Goal: Transaction & Acquisition: Purchase product/service

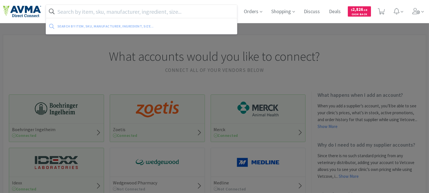
click at [149, 12] on input "text" at bounding box center [141, 11] width 191 height 13
paste input "555.04505.3 +"
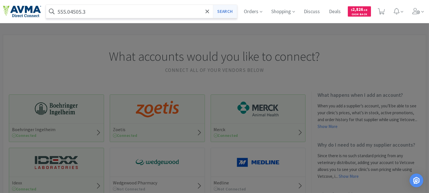
type input "555.04505.3"
click at [217, 12] on button "Search" at bounding box center [225, 11] width 24 height 13
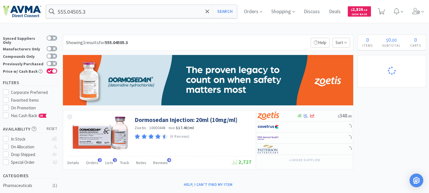
select select "1"
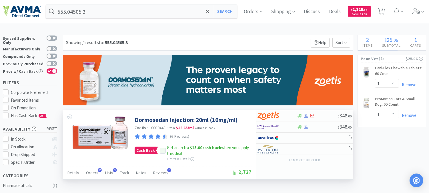
select select "20"
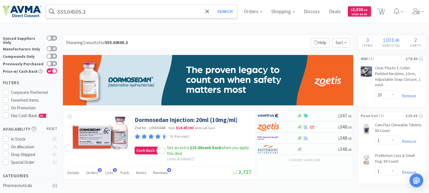
click at [110, 9] on input "555.04505.3" at bounding box center [141, 11] width 191 height 13
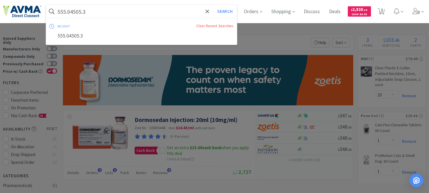
paste input "078940040"
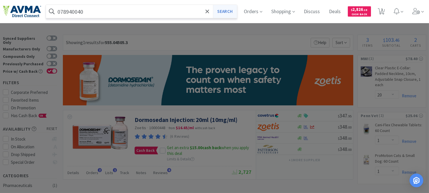
type input "078940040"
click at [225, 11] on button "Search" at bounding box center [225, 11] width 24 height 13
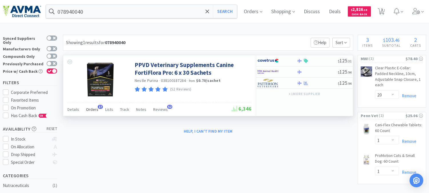
click at [92, 109] on span "Orders" at bounding box center [92, 109] width 12 height 5
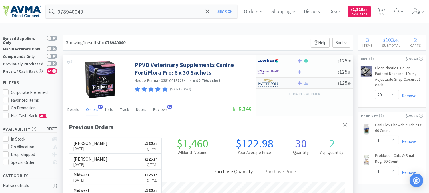
click at [267, 85] on img at bounding box center [267, 83] width 21 height 9
select select "1"
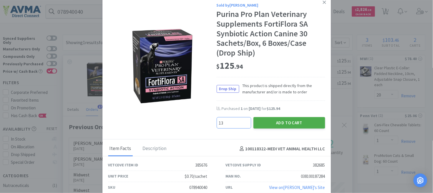
type input "13"
click at [287, 121] on button "Add to Cart" at bounding box center [290, 122] width 72 height 11
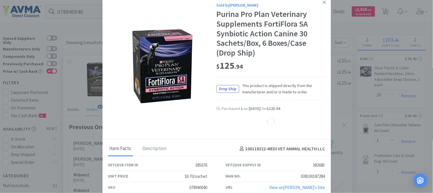
select select "13"
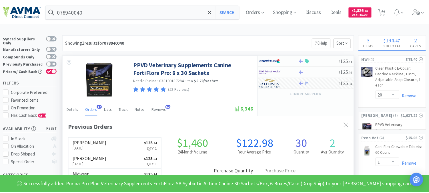
scroll to position [285556, 285420]
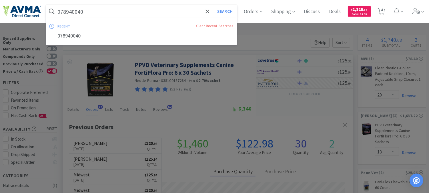
click at [91, 10] on input "078940040" at bounding box center [141, 11] width 191 height 13
paste input "1021"
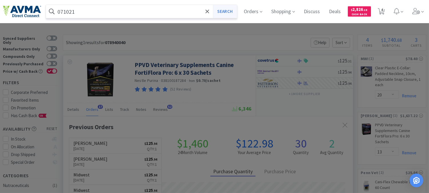
type input "071021"
click at [226, 10] on button "Search" at bounding box center [225, 11] width 24 height 13
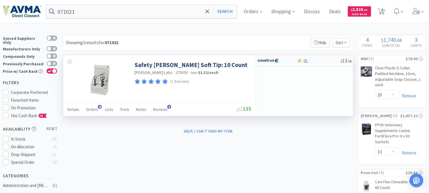
click at [271, 61] on img at bounding box center [267, 60] width 21 height 9
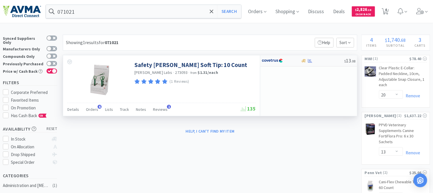
select select "1"
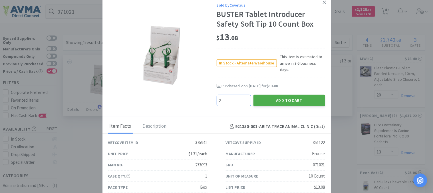
type input "2"
click at [286, 95] on button "Add to Cart" at bounding box center [290, 100] width 72 height 11
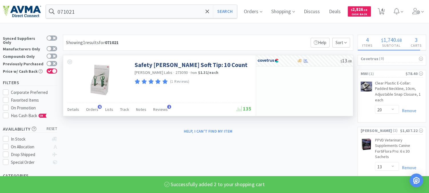
select select "2"
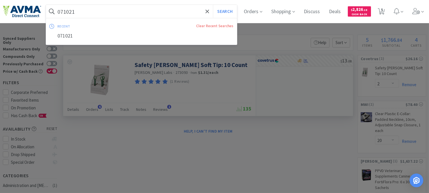
click at [87, 13] on input "071021" at bounding box center [141, 11] width 191 height 13
paste input "83775"
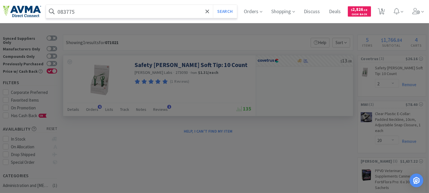
type input "083775"
click at [213, 5] on button "Search" at bounding box center [225, 11] width 24 height 13
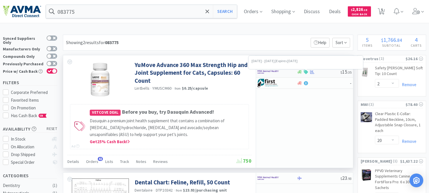
click at [306, 72] on icon at bounding box center [306, 72] width 4 height 4
select select "1"
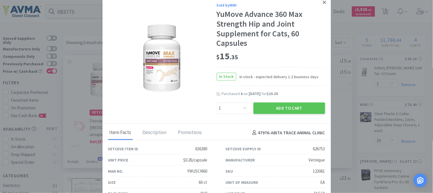
click at [323, 1] on icon at bounding box center [324, 2] width 3 height 5
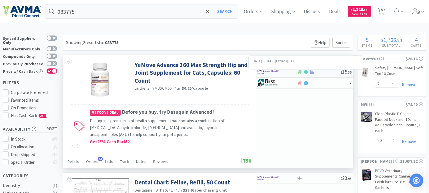
click at [307, 72] on icon at bounding box center [306, 72] width 4 height 4
select select "1"
click at [269, 60] on img at bounding box center [267, 60] width 21 height 9
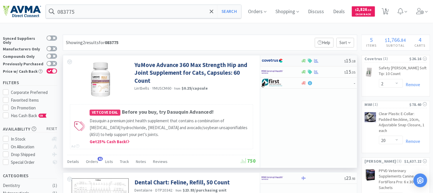
select select "1"
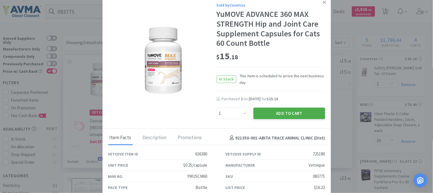
click at [301, 112] on button "Add to Cart" at bounding box center [290, 112] width 72 height 11
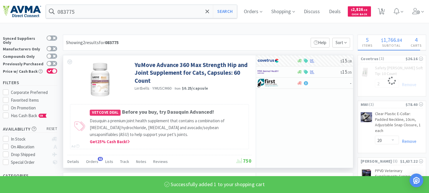
select select "1"
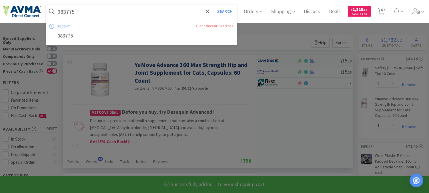
click at [93, 12] on input "083775" at bounding box center [141, 11] width 191 height 13
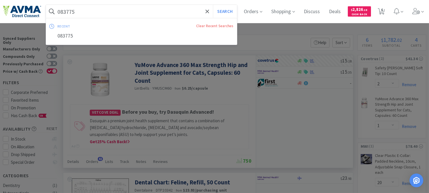
paste input "024"
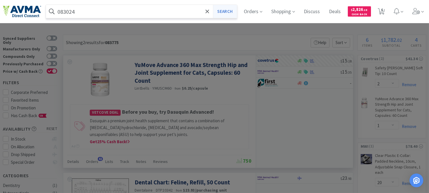
type input "083024"
click at [235, 10] on button "Search" at bounding box center [225, 11] width 24 height 13
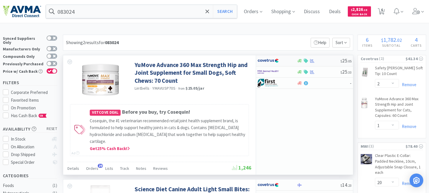
click at [269, 61] on img at bounding box center [267, 60] width 21 height 9
select select "1"
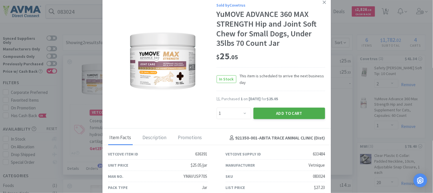
click at [281, 111] on button "Add to Cart" at bounding box center [290, 112] width 72 height 11
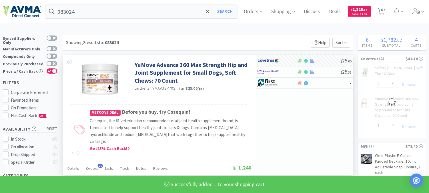
select select "1"
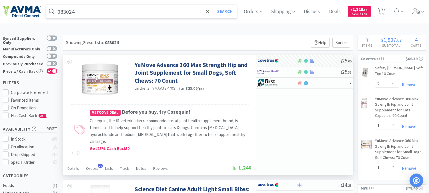
click at [82, 7] on input "083024" at bounding box center [141, 11] width 191 height 13
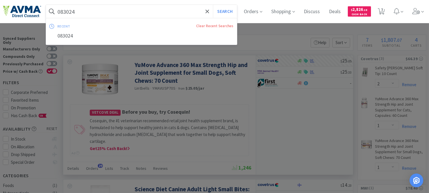
paste input "5"
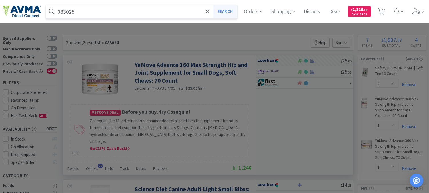
type input "083025"
click at [229, 10] on button "Search" at bounding box center [225, 11] width 24 height 13
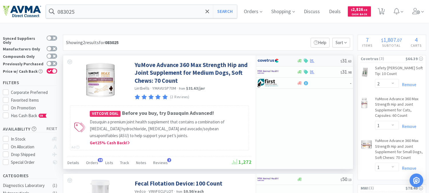
click at [269, 59] on img at bounding box center [267, 60] width 21 height 9
select select "1"
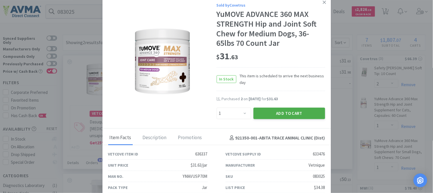
click at [283, 110] on button "Add to Cart" at bounding box center [290, 112] width 72 height 11
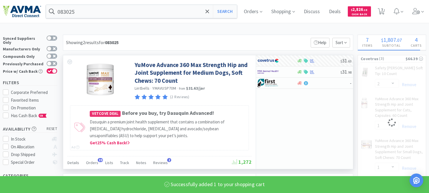
select select "1"
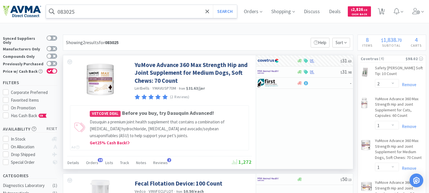
click at [84, 11] on input "083025" at bounding box center [141, 11] width 191 height 13
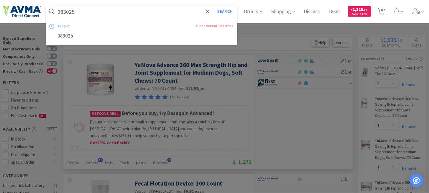
paste input "0531"
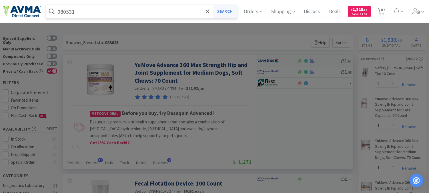
type input "080531"
click at [227, 10] on button "Search" at bounding box center [225, 11] width 24 height 13
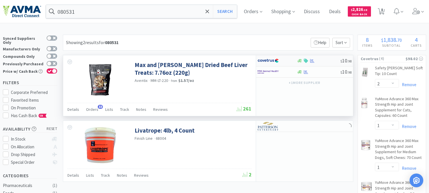
click at [264, 61] on img at bounding box center [267, 60] width 21 height 9
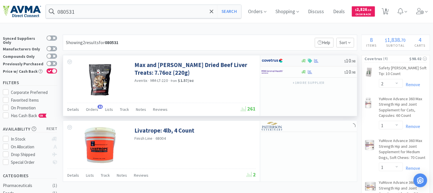
select select "1"
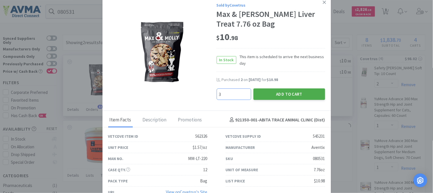
type input "3"
click at [268, 92] on button "Add to Cart" at bounding box center [290, 93] width 72 height 11
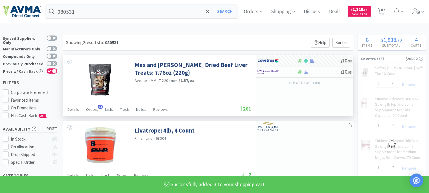
select select "3"
select select "2"
select select "1"
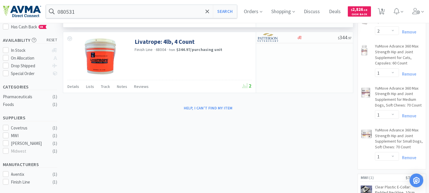
scroll to position [63, 0]
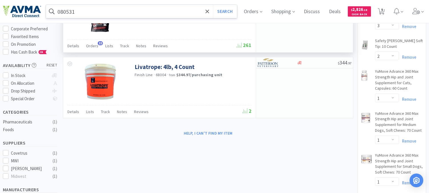
click at [118, 8] on input "080531" at bounding box center [141, 11] width 191 height 13
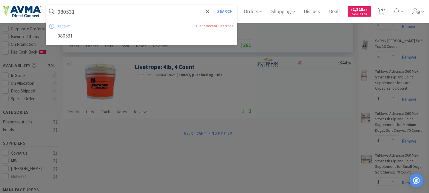
paste input "501072"
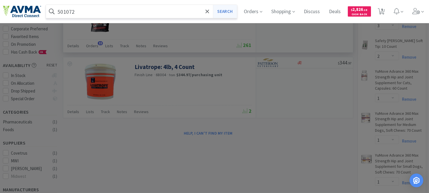
type input "501072"
click at [224, 11] on button "Search" at bounding box center [225, 11] width 24 height 13
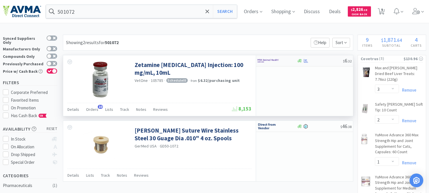
click at [264, 61] on img at bounding box center [267, 60] width 21 height 9
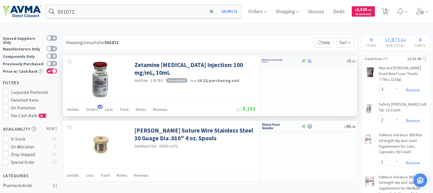
select select "1"
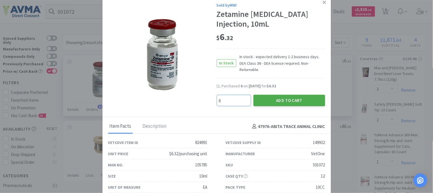
type input "6"
click at [281, 95] on button "Add to Cart" at bounding box center [290, 100] width 72 height 11
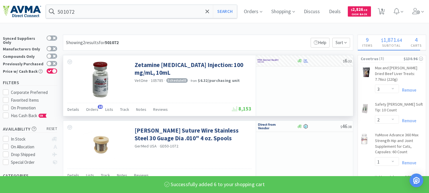
select select "6"
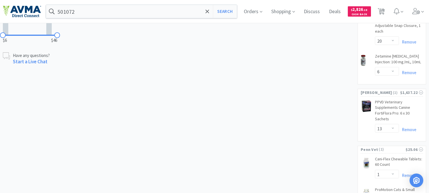
scroll to position [222, 0]
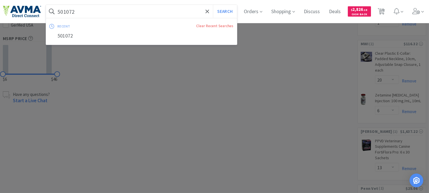
click at [92, 15] on input "501072" at bounding box center [141, 11] width 191 height 13
paste input "007745"
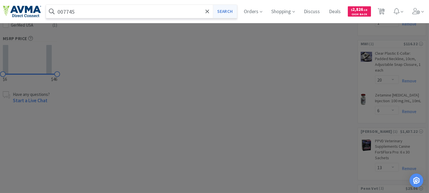
type input "007745"
click at [224, 10] on button "Search" at bounding box center [225, 11] width 24 height 13
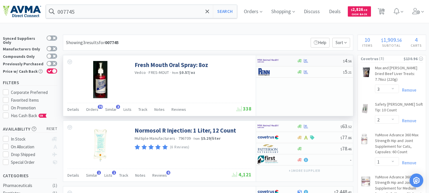
click at [262, 59] on img at bounding box center [267, 60] width 21 height 9
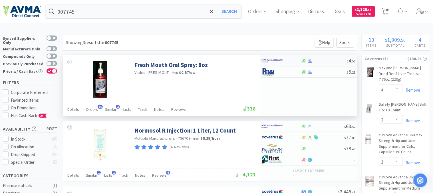
select select "1"
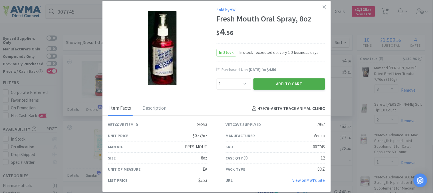
click at [275, 84] on button "Add to Cart" at bounding box center [290, 83] width 72 height 11
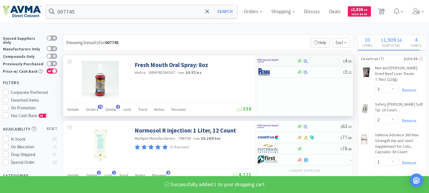
select select "1"
select select "6"
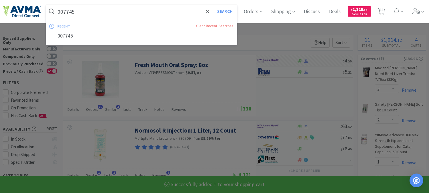
click at [72, 13] on input "007745" at bounding box center [141, 11] width 191 height 13
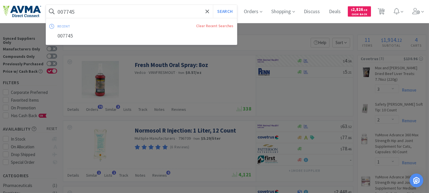
paste input "50123"
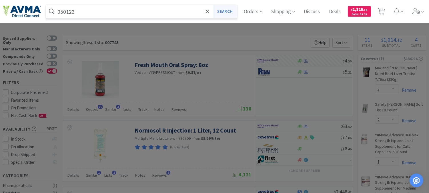
type input "050123"
click at [222, 11] on button "Search" at bounding box center [225, 11] width 24 height 13
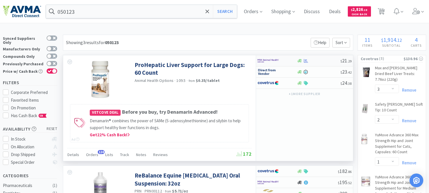
click at [269, 62] on img at bounding box center [267, 60] width 21 height 9
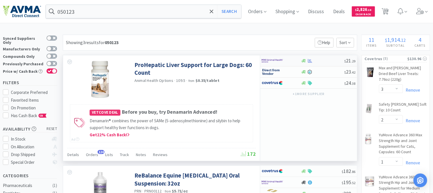
select select "1"
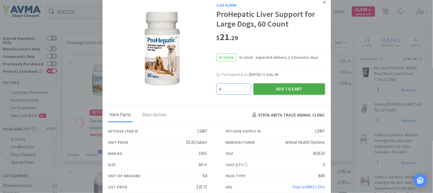
type input "4"
click at [263, 91] on button "Add to Cart" at bounding box center [290, 88] width 72 height 11
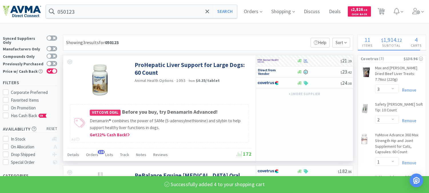
select select "4"
select select "6"
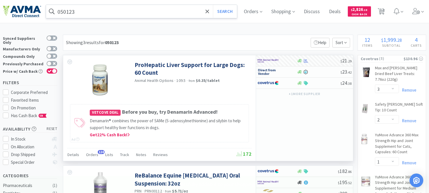
click at [70, 12] on input "050123" at bounding box center [141, 11] width 191 height 13
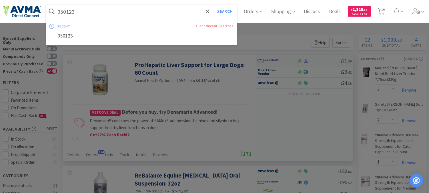
paste input "124307"
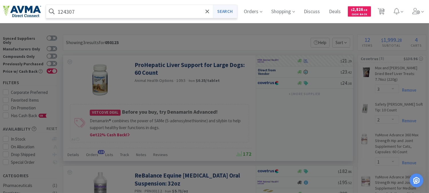
type input "124307"
click at [232, 11] on button "Search" at bounding box center [225, 11] width 24 height 13
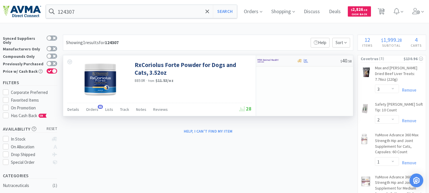
click at [270, 61] on img at bounding box center [267, 60] width 21 height 9
select select "1"
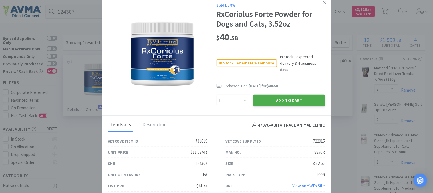
click at [289, 95] on button "Add to Cart" at bounding box center [290, 100] width 72 height 11
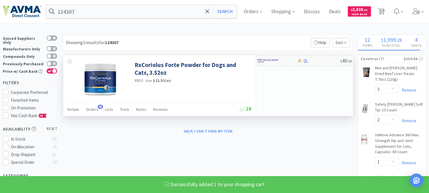
select select "1"
select select "6"
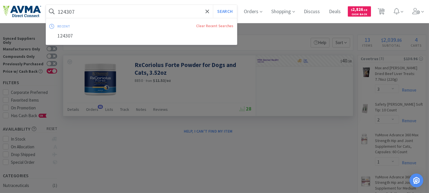
click at [82, 9] on input "124307" at bounding box center [141, 11] width 191 height 13
paste input "1188"
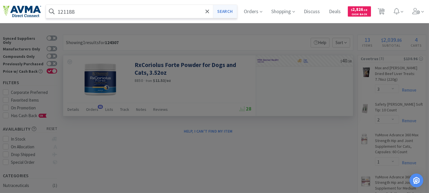
type input "121188"
click at [227, 10] on button "Search" at bounding box center [225, 11] width 24 height 13
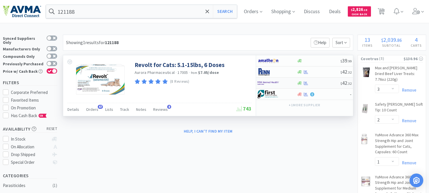
click at [267, 81] on img at bounding box center [267, 83] width 21 height 9
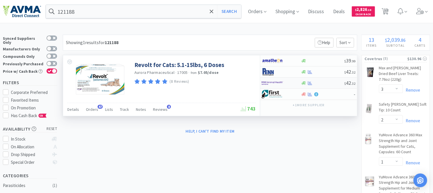
select select "5"
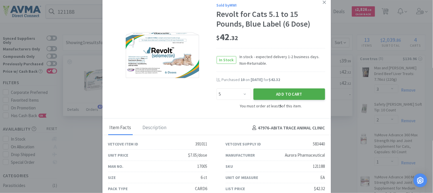
click at [276, 93] on button "Add to Cart" at bounding box center [290, 93] width 72 height 11
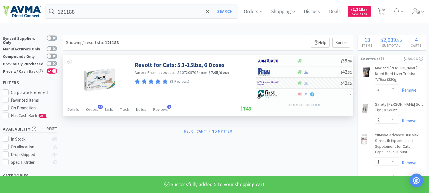
select select "5"
select select "1"
select select "6"
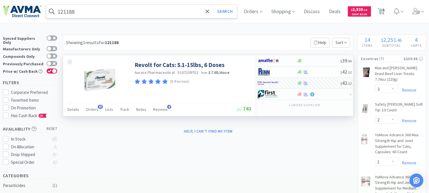
click at [103, 14] on input "121188" at bounding box center [141, 11] width 191 height 13
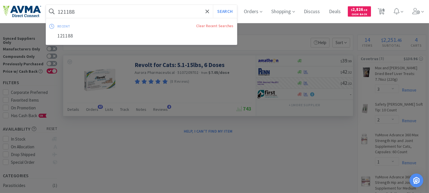
paste input "002004"
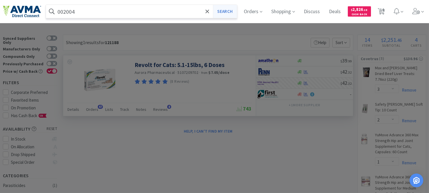
type input "002004"
click at [230, 10] on button "Search" at bounding box center [225, 11] width 24 height 13
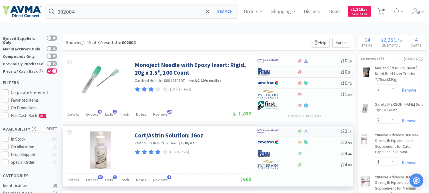
click at [265, 131] on img at bounding box center [267, 131] width 21 height 9
select select "1"
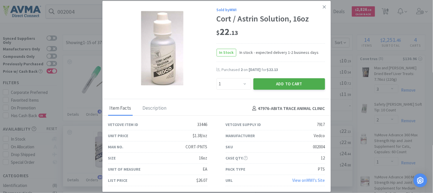
click at [285, 83] on button "Add to Cart" at bounding box center [290, 83] width 72 height 11
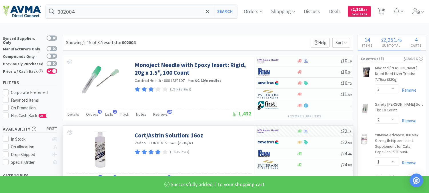
select select "1"
select select "5"
select select "1"
select select "4"
select select "6"
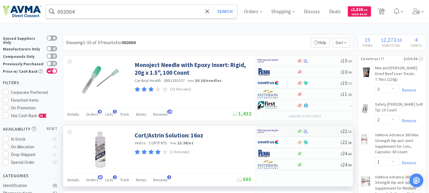
click at [69, 13] on input "002004" at bounding box center [141, 11] width 191 height 13
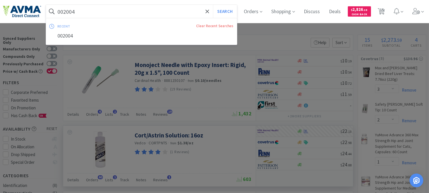
paste input "124132"
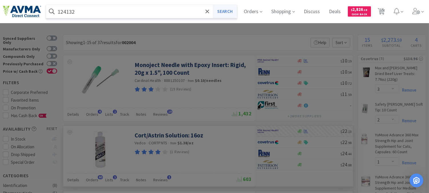
click at [229, 12] on button "Search" at bounding box center [225, 11] width 24 height 13
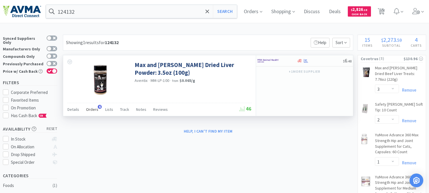
click at [92, 108] on span "Orders" at bounding box center [92, 109] width 12 height 5
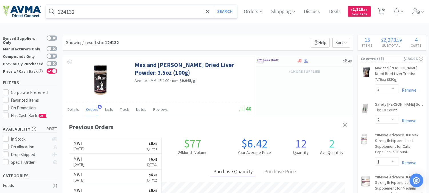
click at [111, 11] on input "124132" at bounding box center [141, 11] width 191 height 13
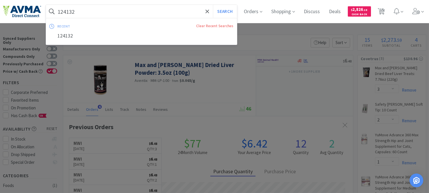
paste input "MM-LP-100"
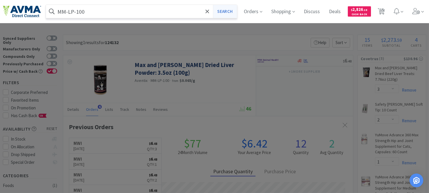
click at [231, 11] on button "Search" at bounding box center [225, 11] width 24 height 13
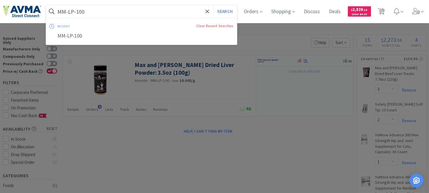
click at [90, 13] on input "MM-LP-100" at bounding box center [141, 11] width 191 height 13
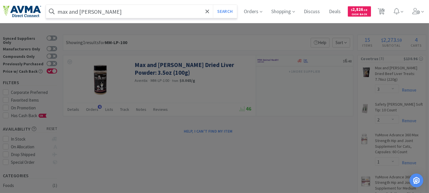
type input "max and [PERSON_NAME]"
click at [213, 5] on button "Search" at bounding box center [225, 11] width 24 height 13
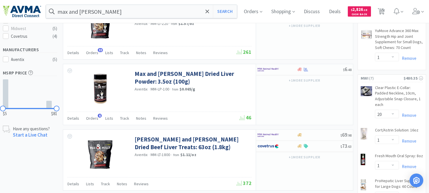
scroll to position [190, 0]
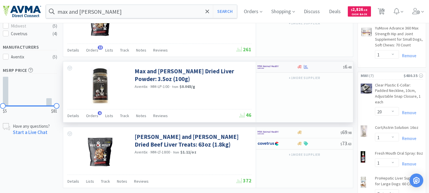
click at [270, 66] on img at bounding box center [267, 67] width 21 height 9
select select "1"
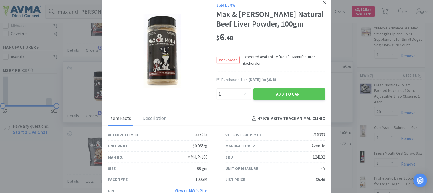
click at [323, 2] on icon at bounding box center [324, 2] width 3 height 3
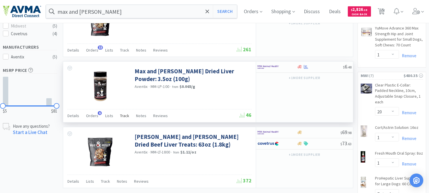
click at [122, 115] on span "Track" at bounding box center [124, 115] width 9 height 5
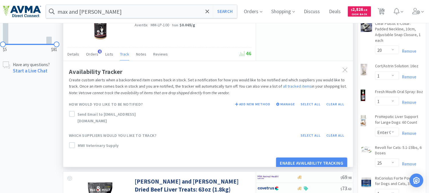
scroll to position [254, 0]
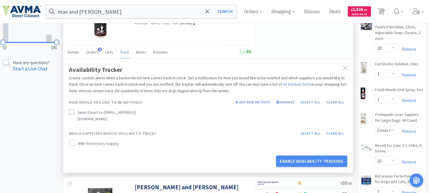
click at [71, 111] on icon at bounding box center [72, 112] width 4 height 4
click at [70, 141] on icon at bounding box center [72, 143] width 4 height 4
click at [310, 155] on button "Enable Availability Tracking" at bounding box center [311, 160] width 71 height 11
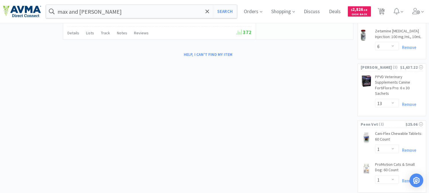
scroll to position [444, 0]
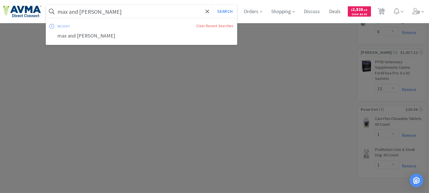
click at [127, 9] on input "max and [PERSON_NAME]" at bounding box center [141, 11] width 191 height 13
paste input "AUR1065"
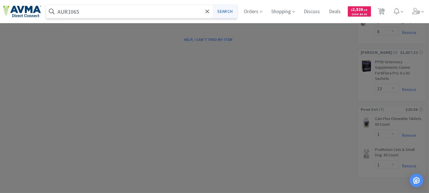
type input "AUR1065"
click at [231, 11] on button "Search" at bounding box center [225, 11] width 24 height 13
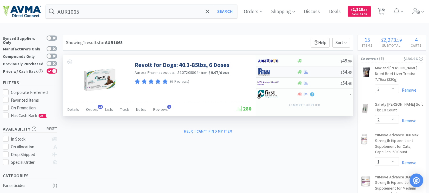
click at [267, 77] on div "$ 54 . 45" at bounding box center [304, 71] width 97 height 11
select select "1"
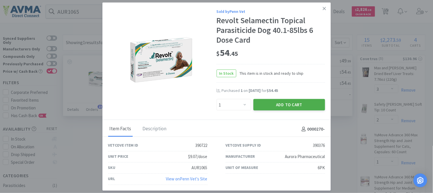
click at [275, 105] on button "Add to Cart" at bounding box center [290, 104] width 72 height 11
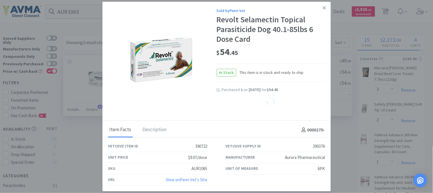
select select "1"
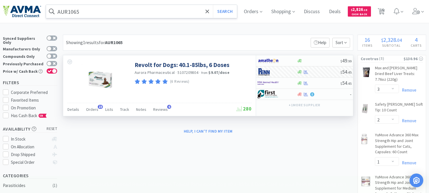
click at [98, 14] on input "AUR1065" at bounding box center [141, 11] width 191 height 13
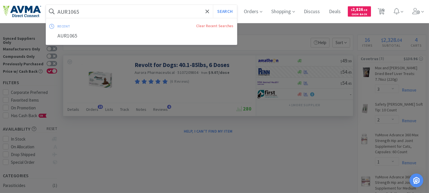
paste input "PVS8200S"
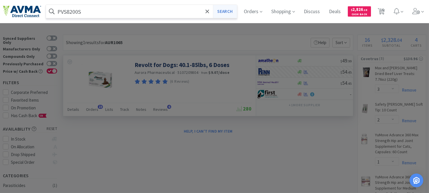
type input "PVS8200S"
click at [235, 12] on button "Search" at bounding box center [225, 11] width 24 height 13
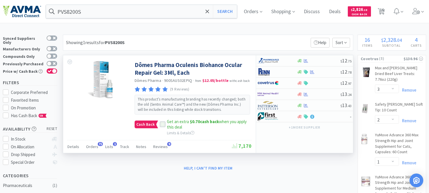
click at [161, 123] on icon at bounding box center [163, 124] width 4 height 4
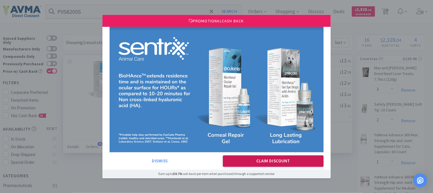
click at [252, 159] on button "Claim Discount" at bounding box center [273, 160] width 101 height 11
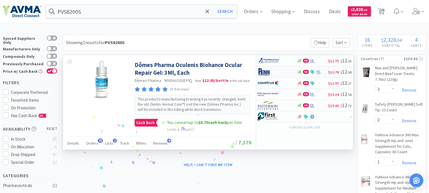
click at [266, 72] on img at bounding box center [267, 71] width 21 height 9
select select "1"
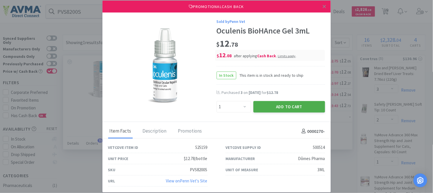
click at [284, 108] on button "Add to Cart" at bounding box center [290, 106] width 72 height 11
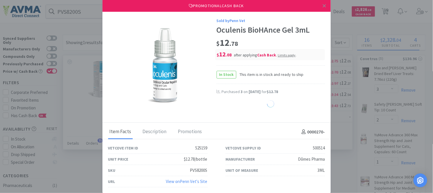
select select "1"
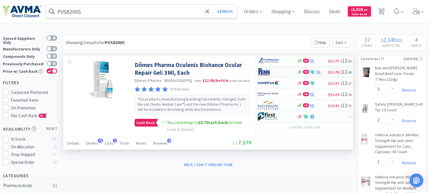
click at [135, 10] on input "PVS8200S" at bounding box center [141, 11] width 191 height 13
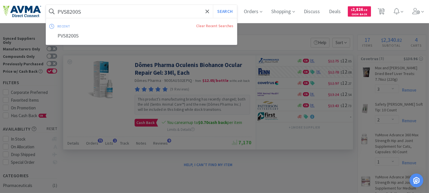
paste input "OPX4292"
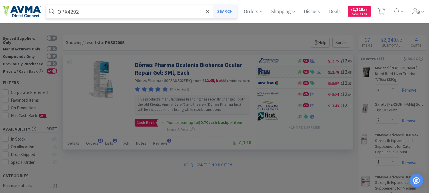
type input "OPX4292"
click at [232, 11] on button "Search" at bounding box center [225, 11] width 24 height 13
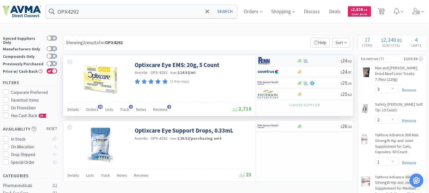
click at [265, 63] on img at bounding box center [267, 60] width 21 height 9
select select "1"
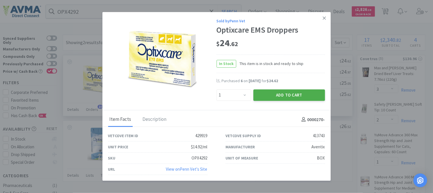
click at [288, 94] on button "Add to Cart" at bounding box center [290, 94] width 72 height 11
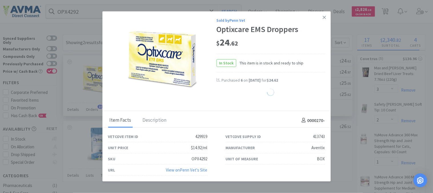
select select "1"
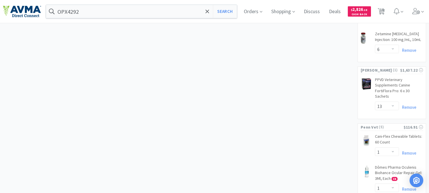
scroll to position [413, 0]
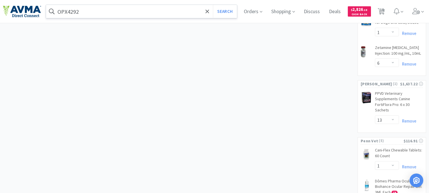
click at [98, 8] on input "OPX4292" at bounding box center [141, 11] width 191 height 13
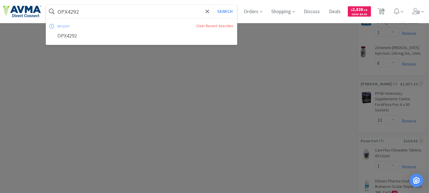
paste input "12413"
click at [231, 9] on button "Search" at bounding box center [225, 11] width 24 height 13
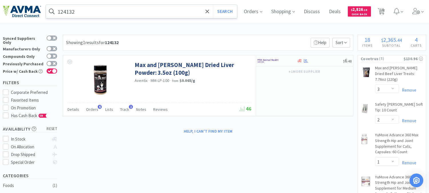
click at [110, 11] on input "124132" at bounding box center [141, 11] width 191 height 13
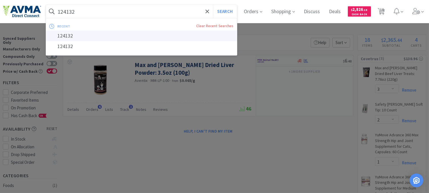
paste input "060636"
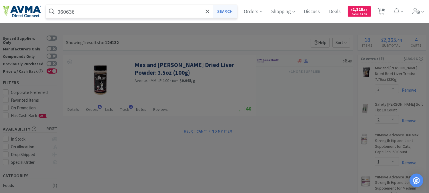
type input "060636"
click at [227, 13] on button "Search" at bounding box center [225, 11] width 24 height 13
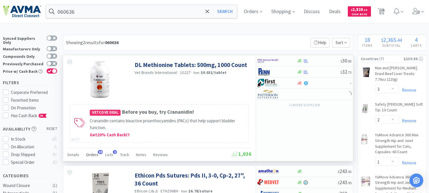
click at [96, 153] on span "Orders" at bounding box center [92, 154] width 12 height 5
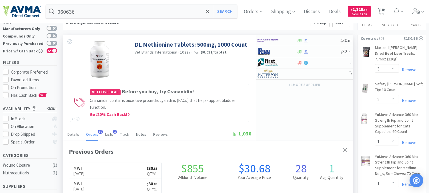
scroll to position [32, 0]
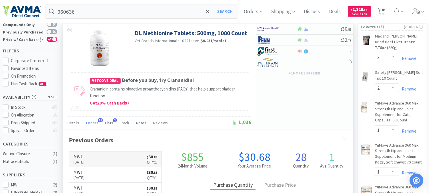
click at [78, 155] on h6 "MWI" at bounding box center [78, 156] width 11 height 5
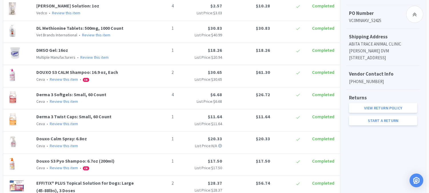
scroll to position [190, 0]
